Goal: Task Accomplishment & Management: Use online tool/utility

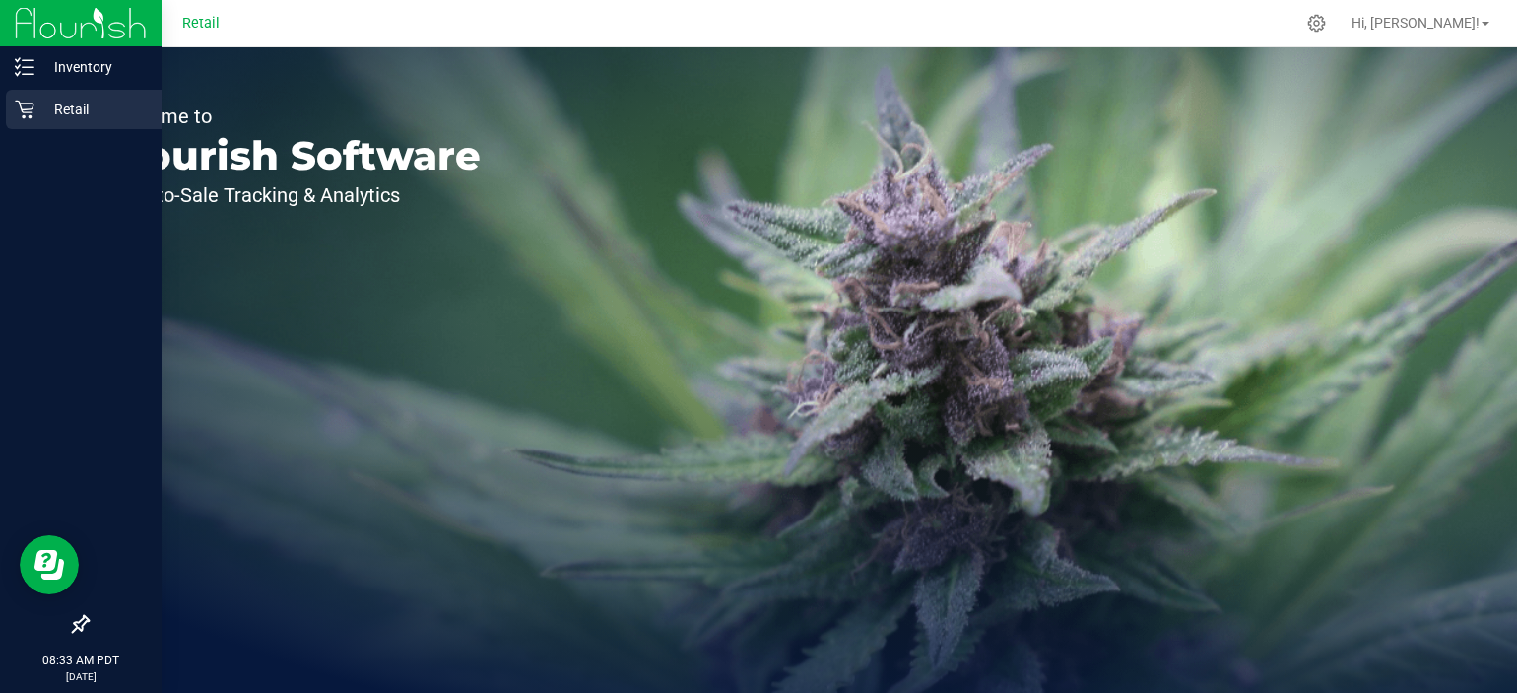
click at [41, 106] on p "Retail" at bounding box center [93, 110] width 118 height 24
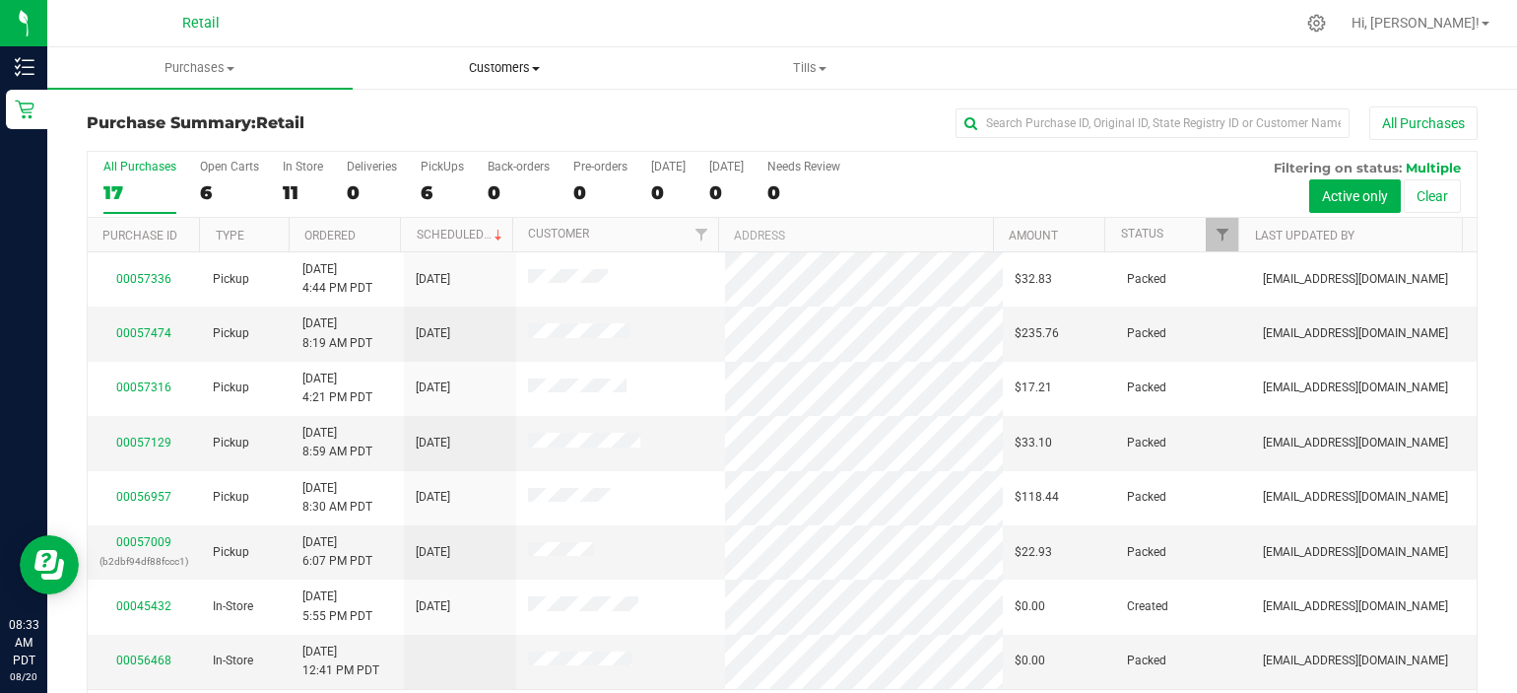
click at [646, 87] on uib-tab-heading "Customers All customers Add a new customer" at bounding box center [505, 67] width 303 height 39
click at [827, 70] on span at bounding box center [823, 69] width 8 height 4
click at [805, 112] on li "Manage tills" at bounding box center [809, 119] width 305 height 24
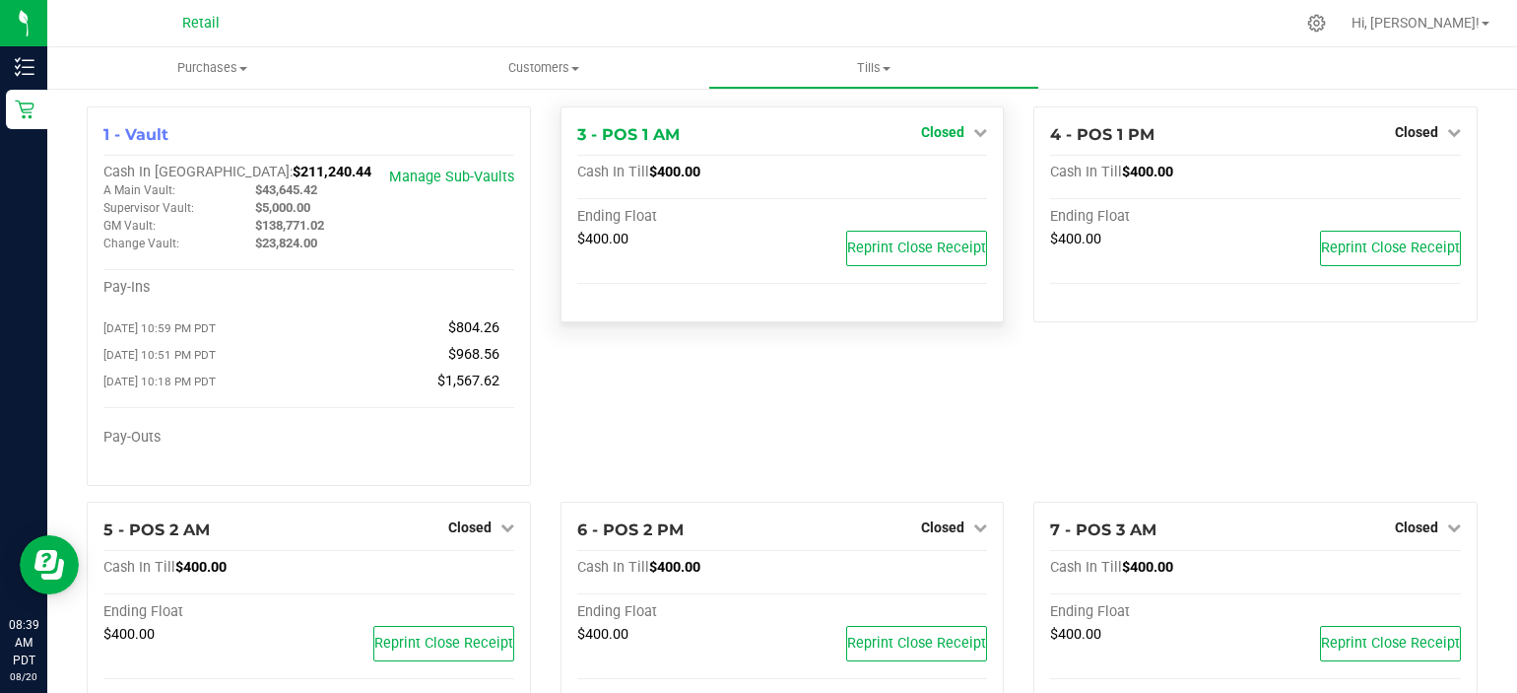
click at [953, 136] on span "Closed" at bounding box center [942, 132] width 43 height 16
click at [947, 171] on link "Open Till" at bounding box center [942, 174] width 52 height 16
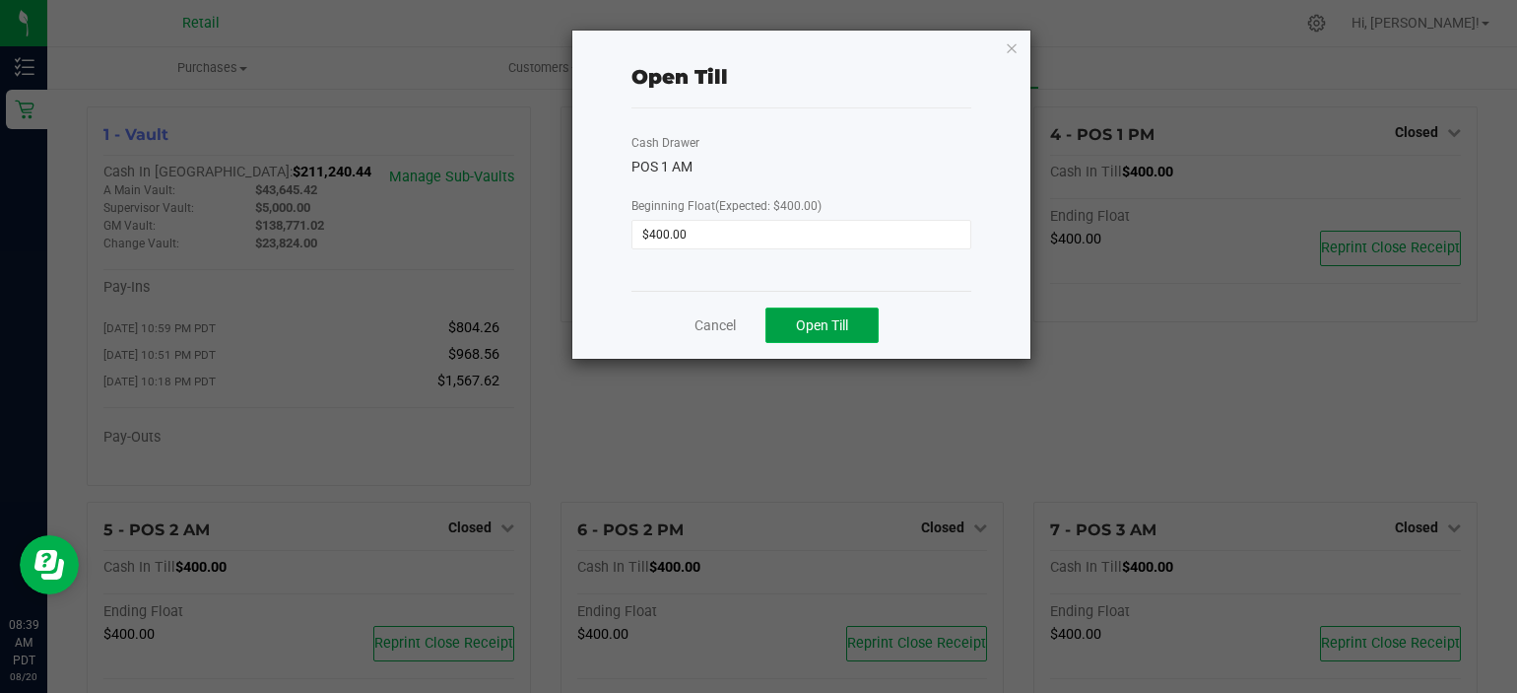
click at [824, 324] on span "Open Till" at bounding box center [822, 325] width 52 height 16
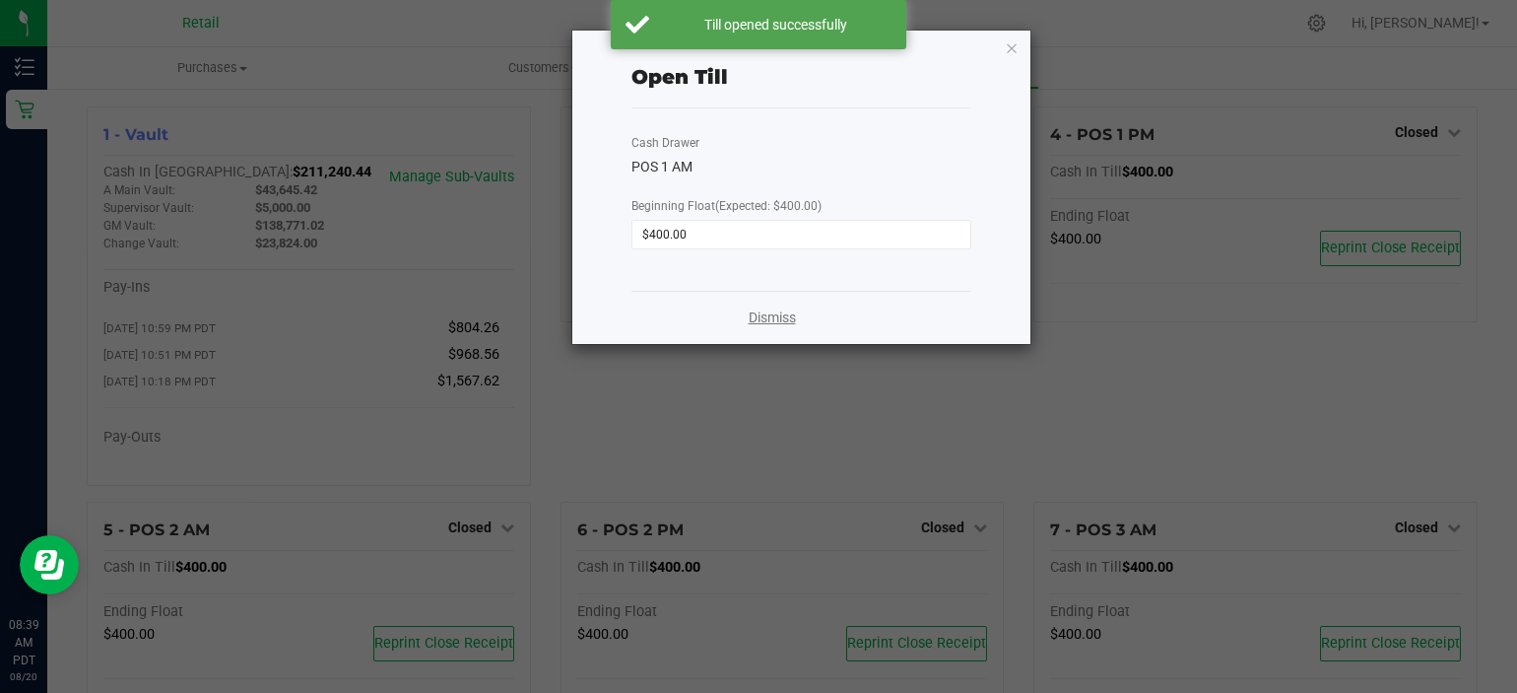
click at [784, 323] on link "Dismiss" at bounding box center [772, 317] width 47 height 21
